Goal: Information Seeking & Learning: Understand process/instructions

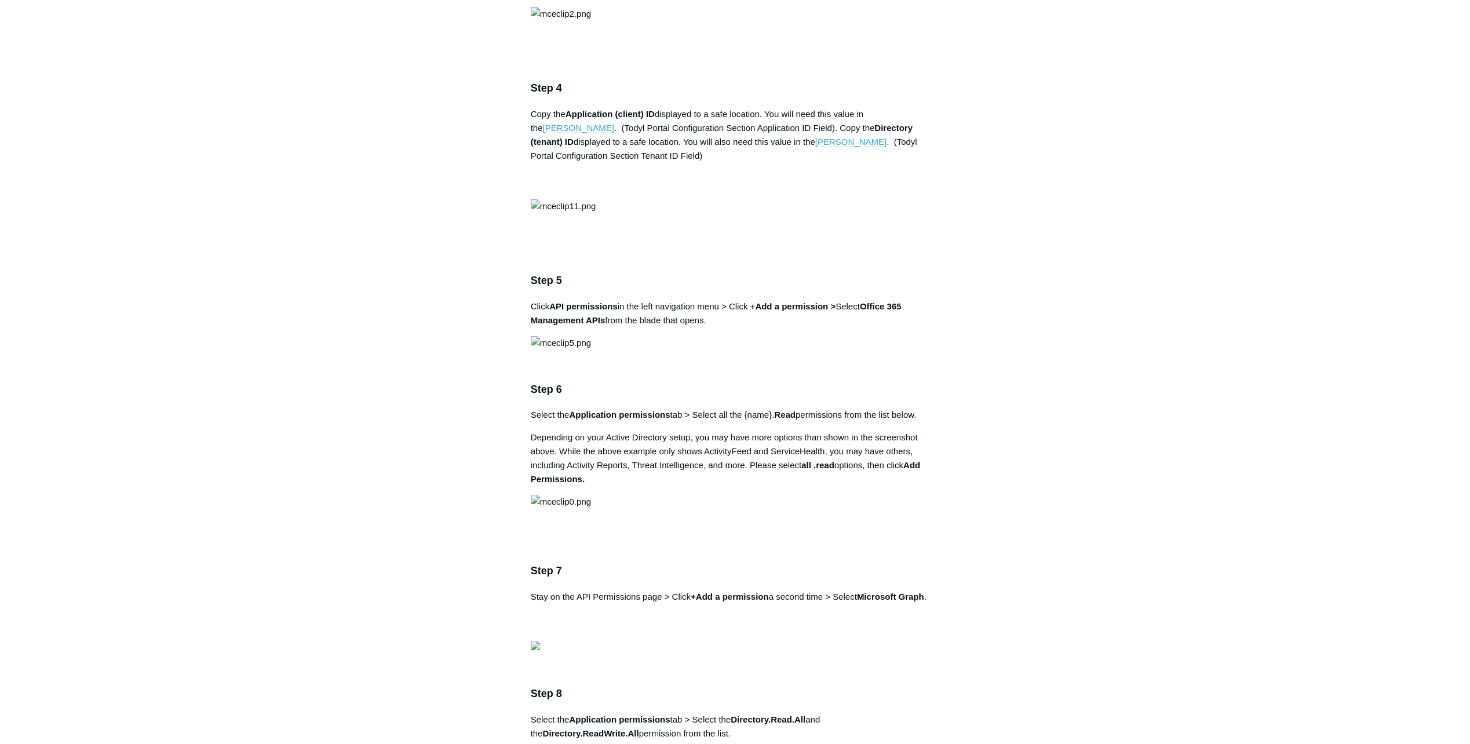
scroll to position [1216, 0]
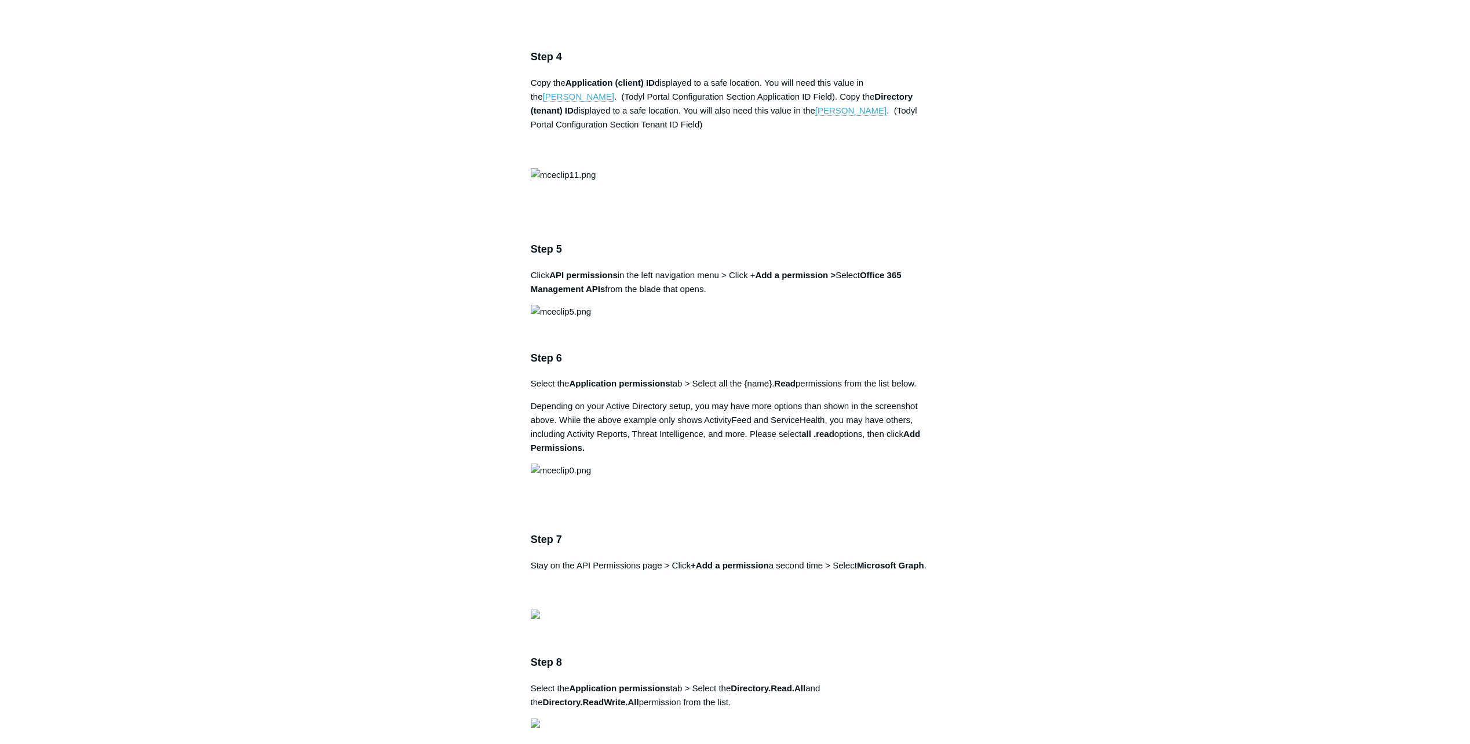
drag, startPoint x: 781, startPoint y: 338, endPoint x: 853, endPoint y: 341, distance: 71.9
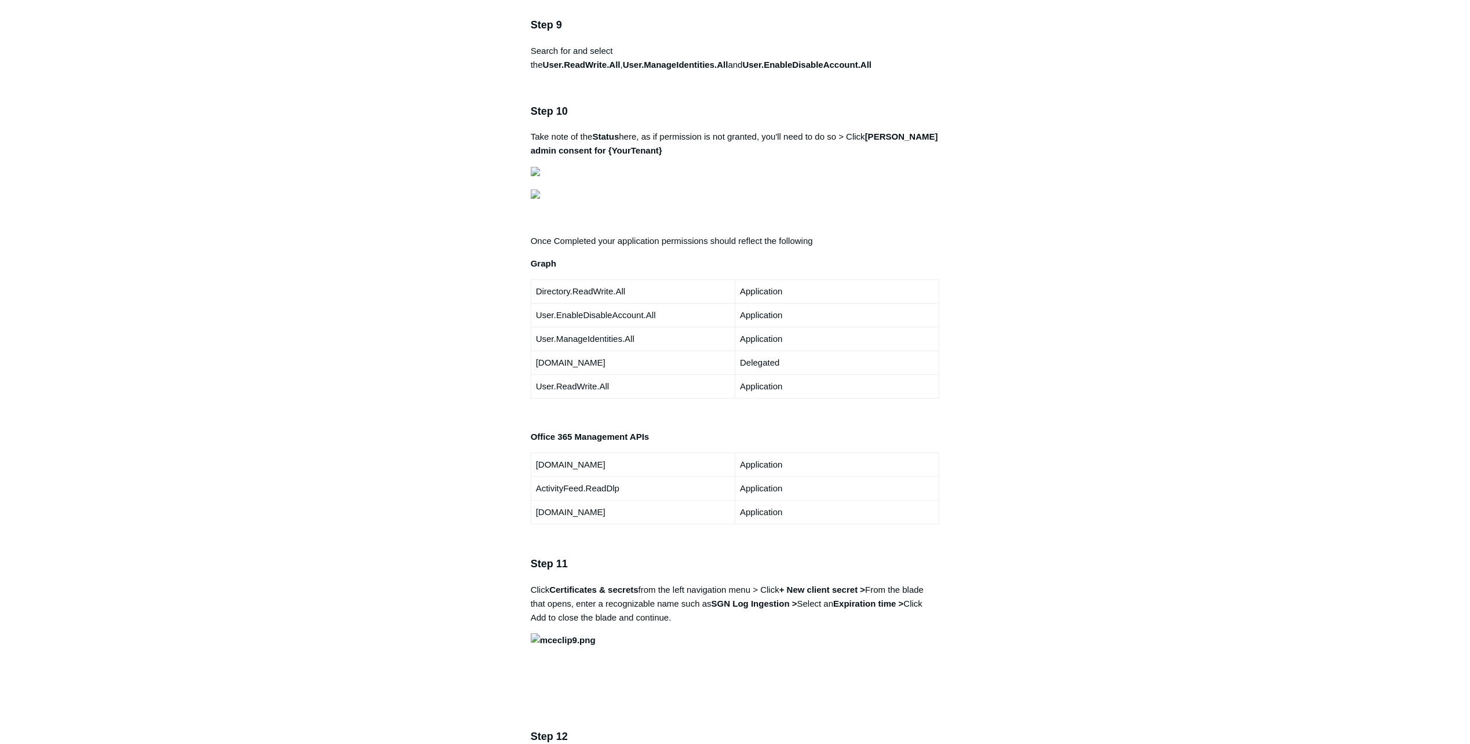
scroll to position [1969, 0]
click at [510, 408] on aside "Articles in this section 1Password SIEM Integration Amazon Web Service (AWS) Cl…" at bounding box center [456, 159] width 114 height 4049
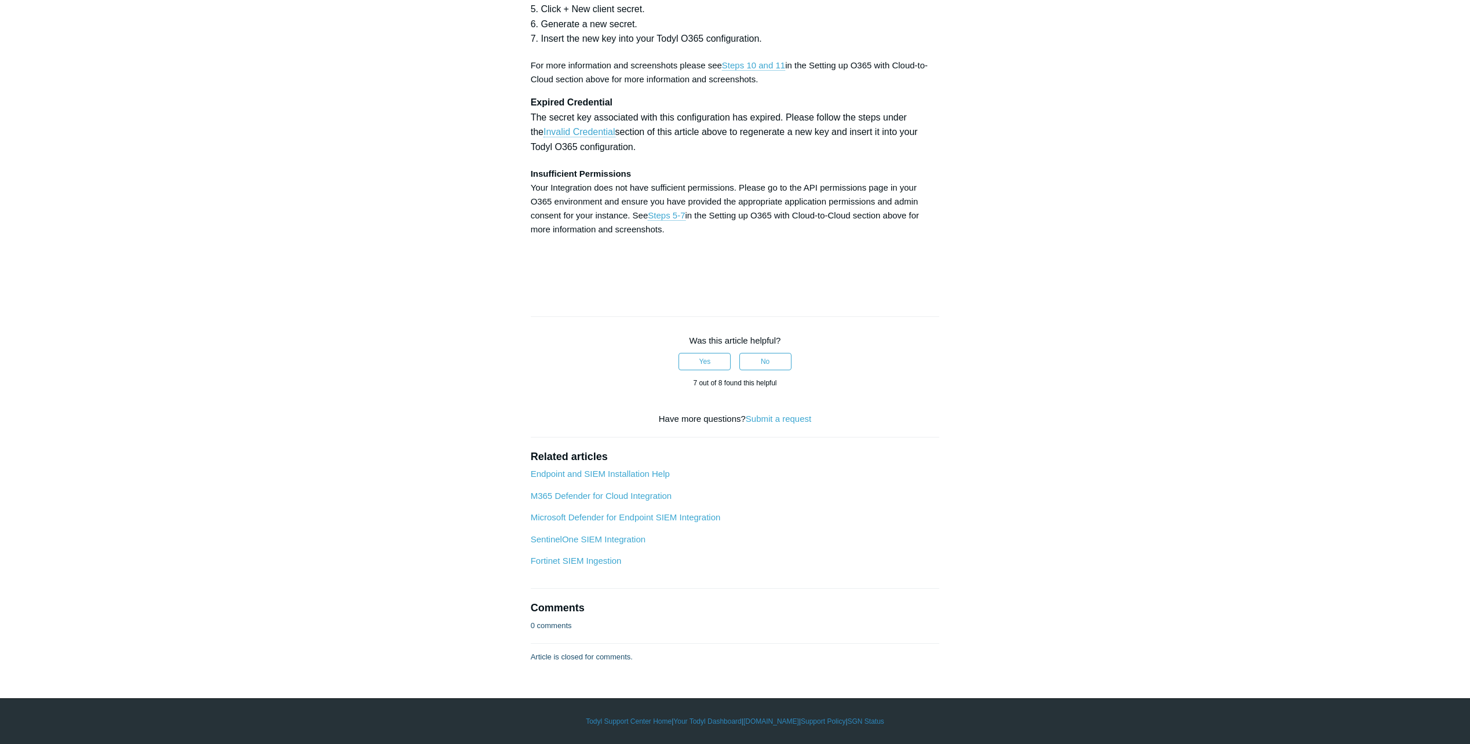
scroll to position [3533, 0]
drag, startPoint x: 627, startPoint y: 598, endPoint x: 706, endPoint y: 599, distance: 78.8
copy p "User.ReadWrite.All"
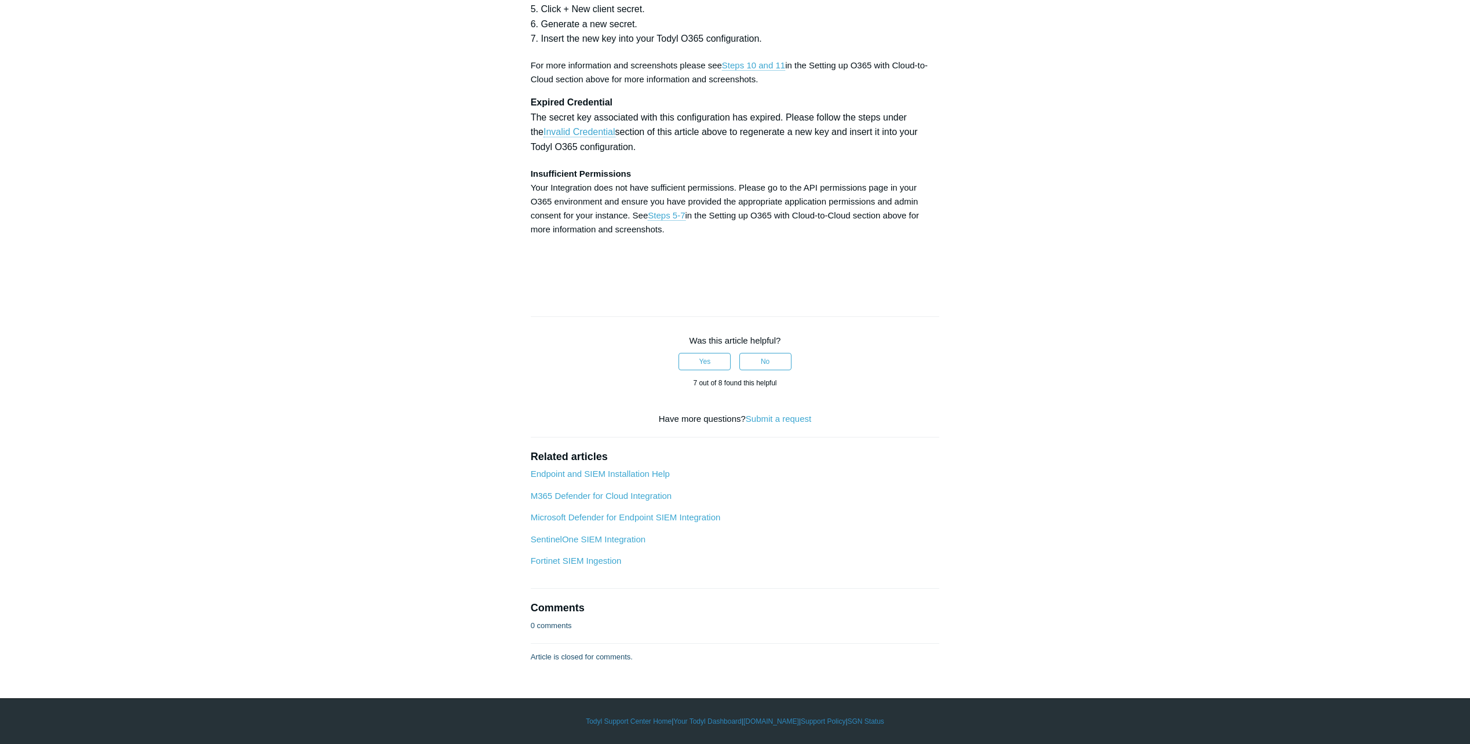
drag, startPoint x: 634, startPoint y: 427, endPoint x: 706, endPoint y: 433, distance: 72.7
copy strong "User.ReadWrite.All"
drag, startPoint x: 717, startPoint y: 428, endPoint x: 820, endPoint y: 432, distance: 103.2
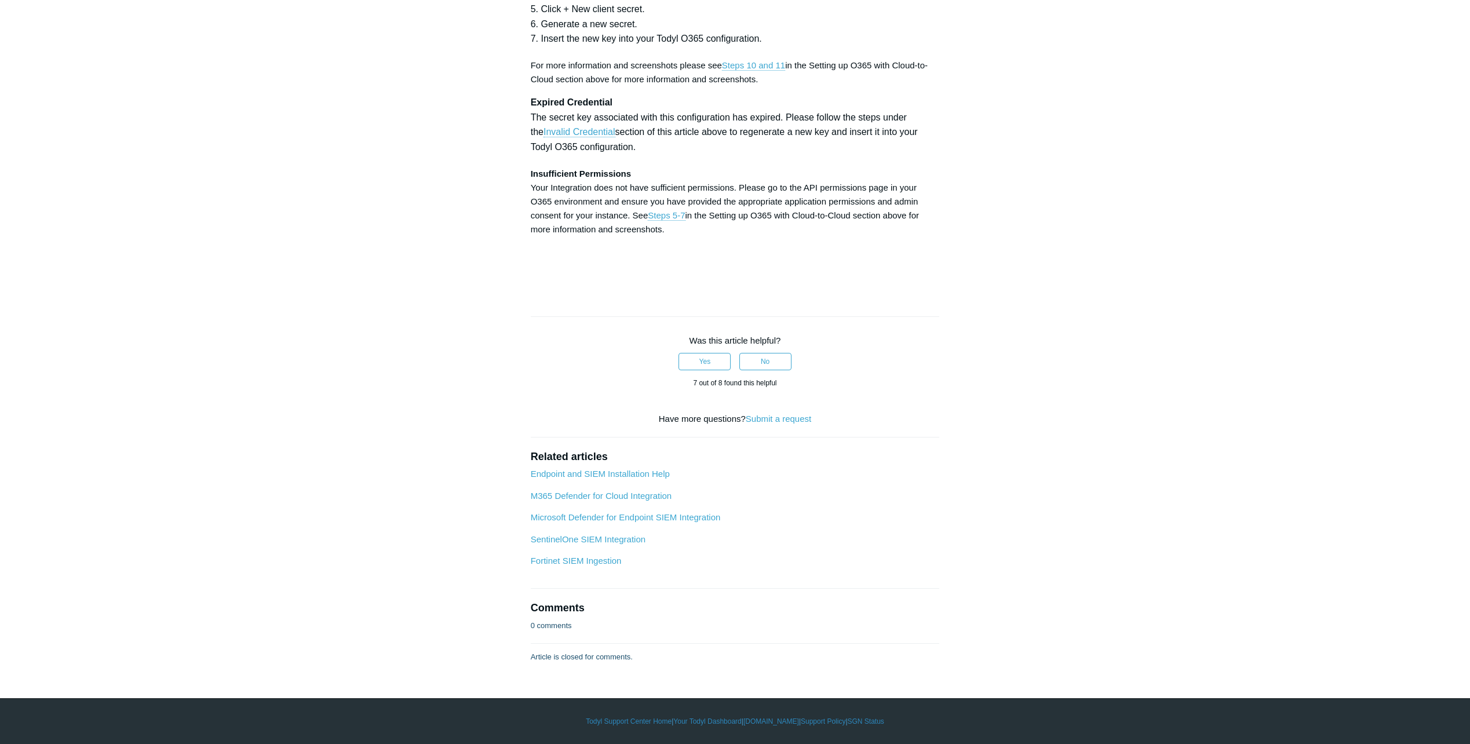
copy strong "User.ManageIdentities.All"
drag, startPoint x: 661, startPoint y: 441, endPoint x: 532, endPoint y: 440, distance: 128.6
copy strong "User.EnableDisableAccount.All"
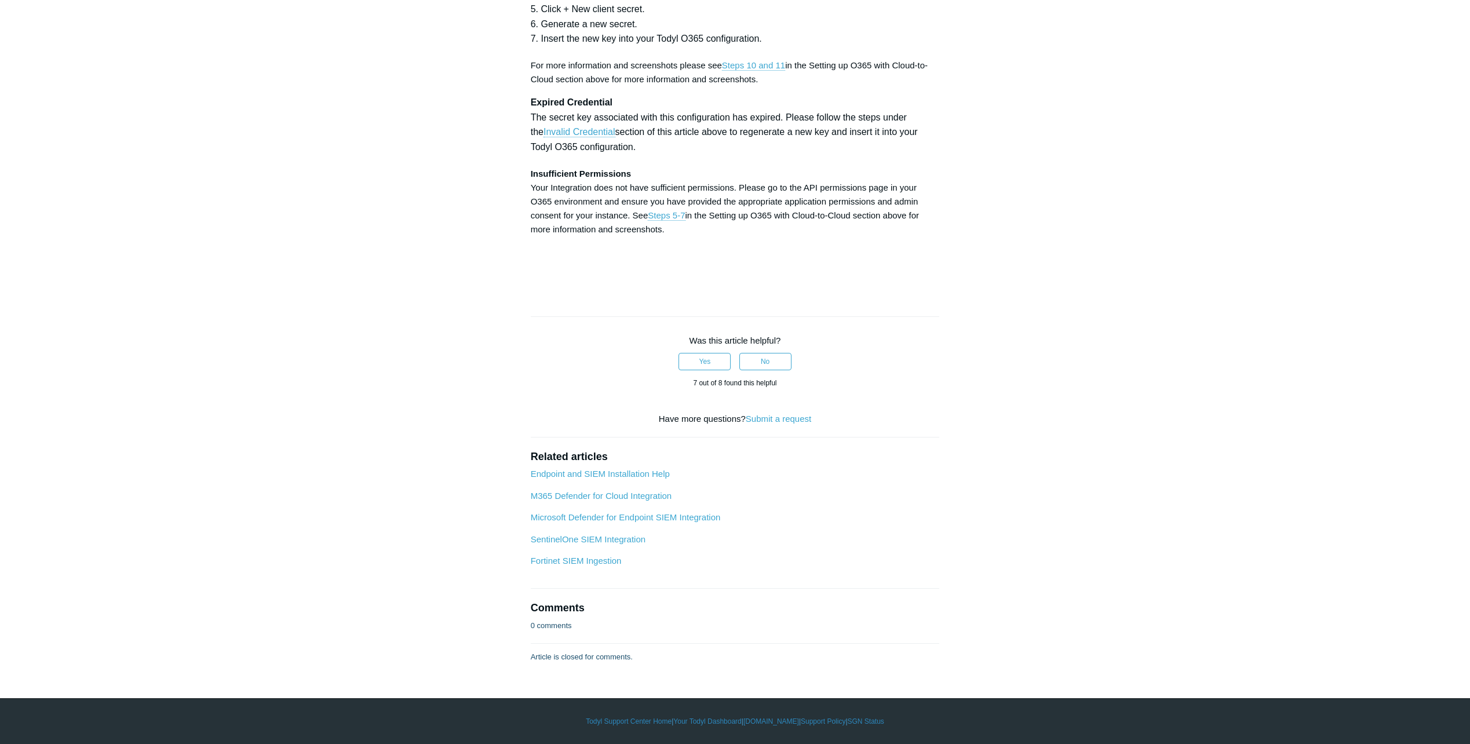
scroll to position [4576, 0]
drag, startPoint x: 716, startPoint y: 316, endPoint x: 789, endPoint y: 319, distance: 73.6
copy strong "SGN Log Ingestion"
